Goal: Navigation & Orientation: Find specific page/section

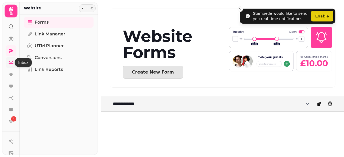
click at [12, 64] on icon at bounding box center [10, 62] width 5 height 5
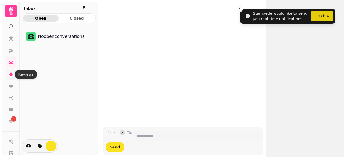
click at [11, 76] on icon at bounding box center [10, 74] width 5 height 5
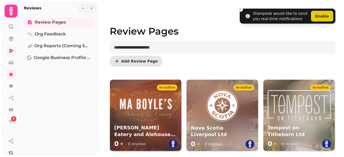
click at [12, 47] on link at bounding box center [11, 50] width 11 height 11
